Goal: Find specific page/section

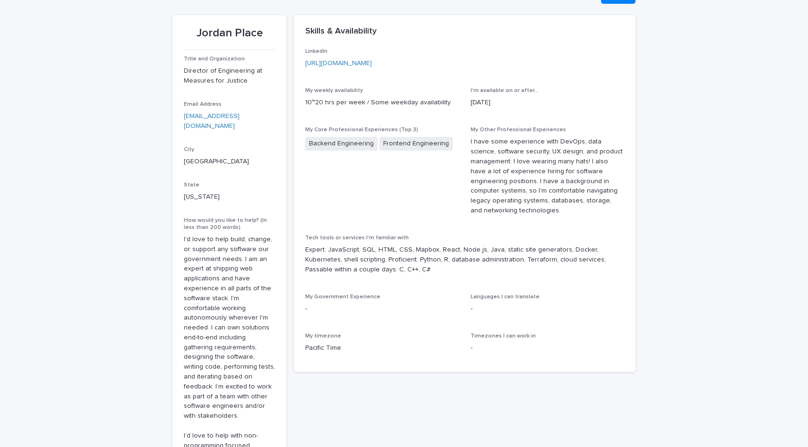
scroll to position [111, 0]
